Goal: Task Accomplishment & Management: Use online tool/utility

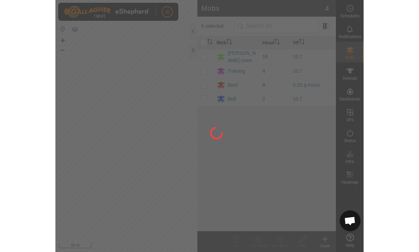
scroll to position [635, 0]
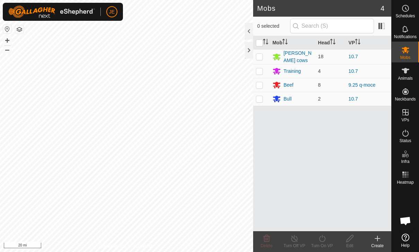
click at [308, 241] on link "Help" at bounding box center [404, 239] width 27 height 19
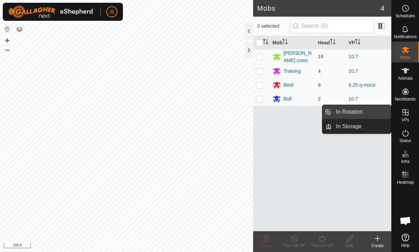
click at [308, 113] on span "In Rotation" at bounding box center [349, 112] width 27 height 8
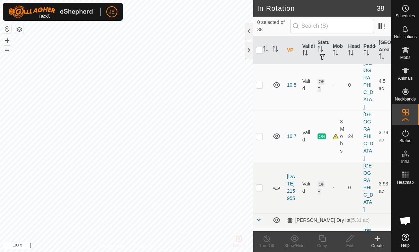
scroll to position [186, 0]
click at [264, 111] on td at bounding box center [261, 136] width 17 height 51
checkbox input "true"
click at [308, 237] on icon at bounding box center [321, 238] width 7 height 7
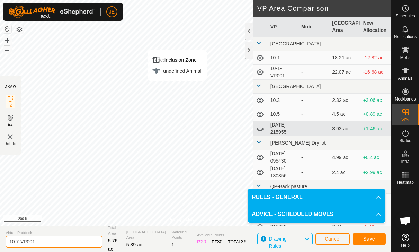
click at [55, 244] on input "10.7-VP001" at bounding box center [54, 241] width 97 height 12
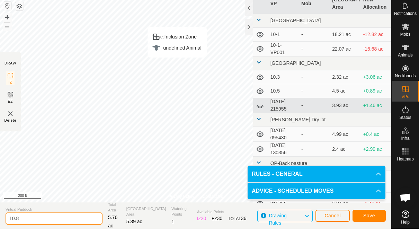
type input "10.8"
click at [308, 236] on span "Save" at bounding box center [369, 239] width 12 height 6
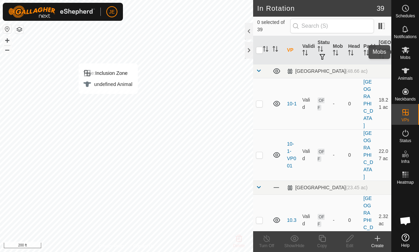
click at [308, 51] on icon at bounding box center [405, 50] width 8 height 7
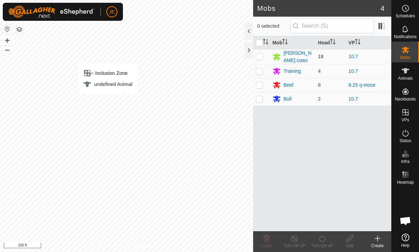
click at [257, 54] on p-checkbox at bounding box center [259, 57] width 7 height 6
checkbox input "true"
click at [261, 68] on p-checkbox at bounding box center [259, 71] width 7 height 6
checkbox input "true"
click at [259, 98] on p-checkbox at bounding box center [259, 99] width 7 height 6
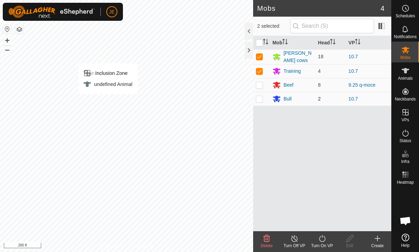
checkbox input "true"
click at [308, 238] on icon at bounding box center [322, 238] width 9 height 8
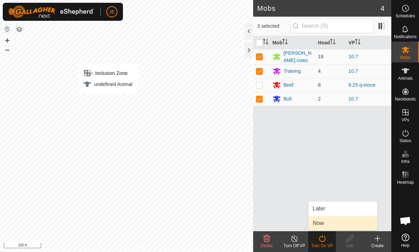
click at [308, 225] on link "Now" at bounding box center [342, 223] width 69 height 14
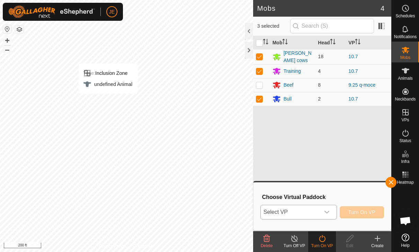
click at [308, 211] on div "dropdown trigger" at bounding box center [327, 212] width 14 height 14
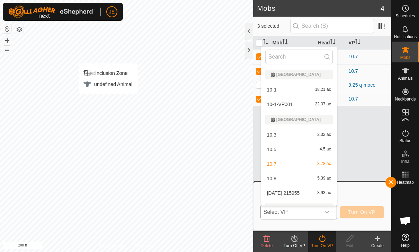
click at [308, 179] on div "10.8 5.39 ac" at bounding box center [298, 178] width 67 height 8
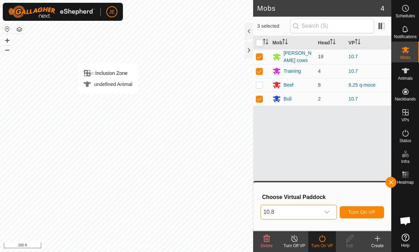
click at [308, 213] on span "Turn On VP" at bounding box center [361, 212] width 27 height 6
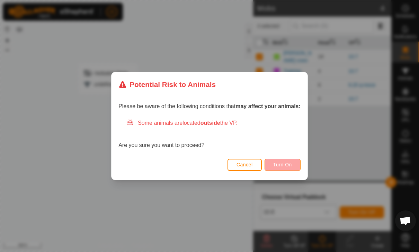
click at [297, 163] on button "Turn On" at bounding box center [282, 164] width 36 height 12
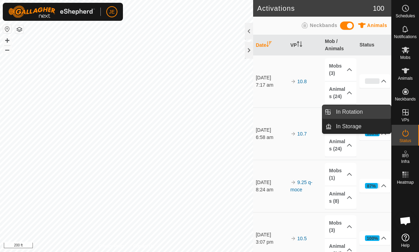
click at [308, 114] on link "In Rotation" at bounding box center [360, 112] width 59 height 14
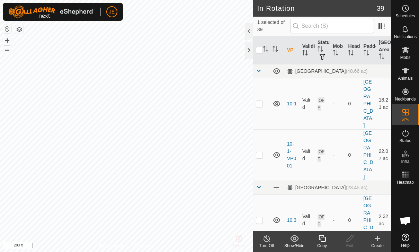
click at [308, 237] on icon at bounding box center [377, 238] width 0 height 5
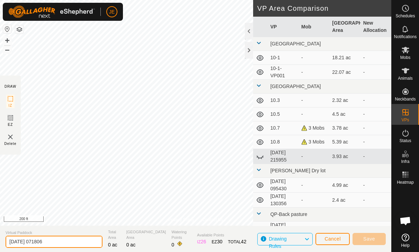
click at [56, 239] on input "[DATE] 071806" at bounding box center [54, 241] width 97 height 12
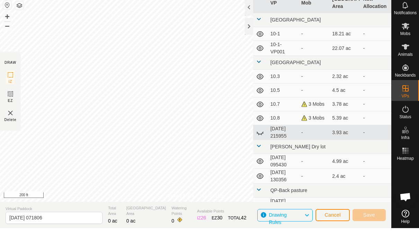
click at [308, 233] on button "Cancel" at bounding box center [332, 239] width 34 height 12
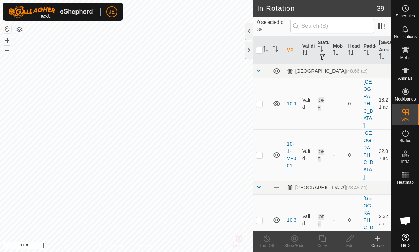
click at [308, 237] on icon at bounding box center [377, 238] width 0 height 5
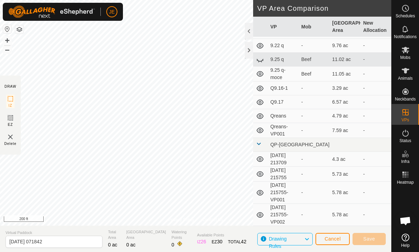
scroll to position [528, 0]
click at [308, 240] on span "Cancel" at bounding box center [332, 239] width 16 height 6
